Goal: Navigation & Orientation: Understand site structure

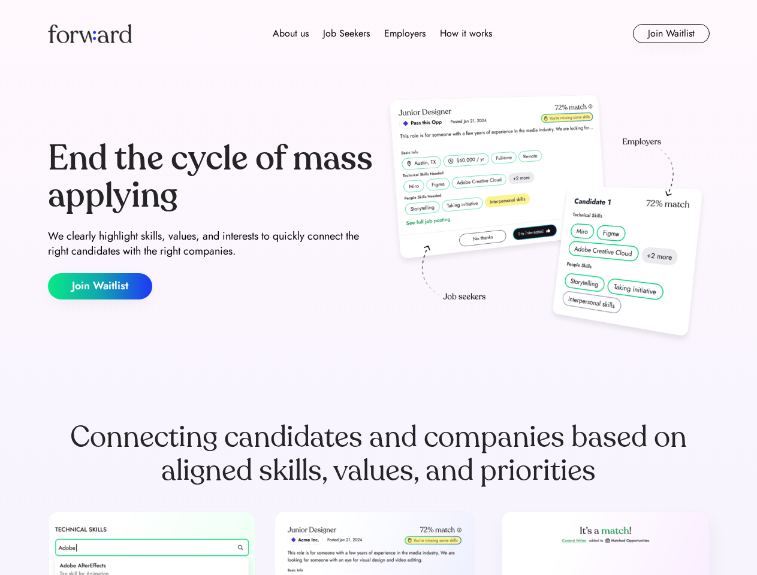
click at [378, 288] on div "End the cycle of mass applying We clearly highlight skills, values, and interes…" at bounding box center [378, 220] width 661 height 258
click at [379, 34] on div "About us Job Seekers Employers How it works" at bounding box center [382, 33] width 472 height 14
click at [90, 34] on img at bounding box center [90, 33] width 84 height 19
click at [382, 34] on div "About us Job Seekers Employers How it works" at bounding box center [382, 33] width 472 height 14
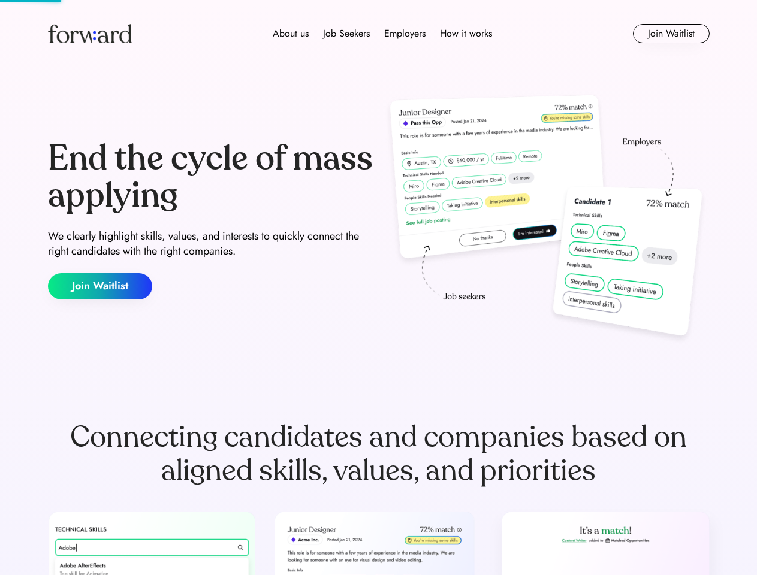
click at [291, 34] on div "About us" at bounding box center [291, 33] width 36 height 14
click at [346, 34] on div "Job Seekers" at bounding box center [346, 33] width 47 height 14
click at [404, 34] on div "Employers" at bounding box center [404, 33] width 41 height 14
click at [465, 34] on div "How it works" at bounding box center [466, 33] width 52 height 14
click at [670, 34] on button "Join Waitlist" at bounding box center [671, 33] width 77 height 19
